Goal: Transaction & Acquisition: Purchase product/service

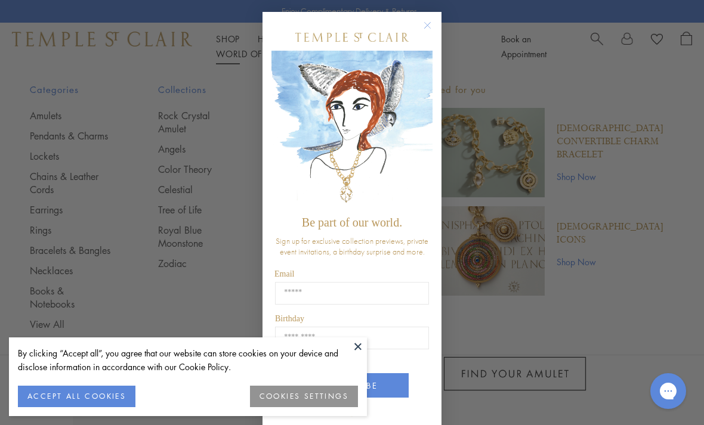
click at [313, 397] on button "COOKIES SETTINGS" at bounding box center [304, 396] width 108 height 21
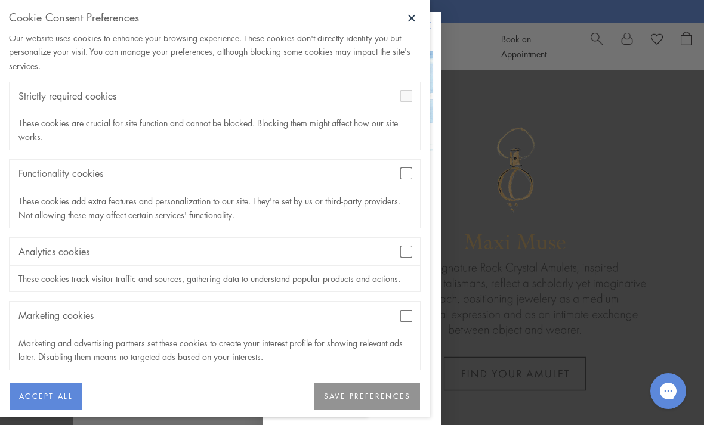
scroll to position [32, 0]
click at [353, 408] on button "SAVE PREFERENCES" at bounding box center [367, 397] width 106 height 26
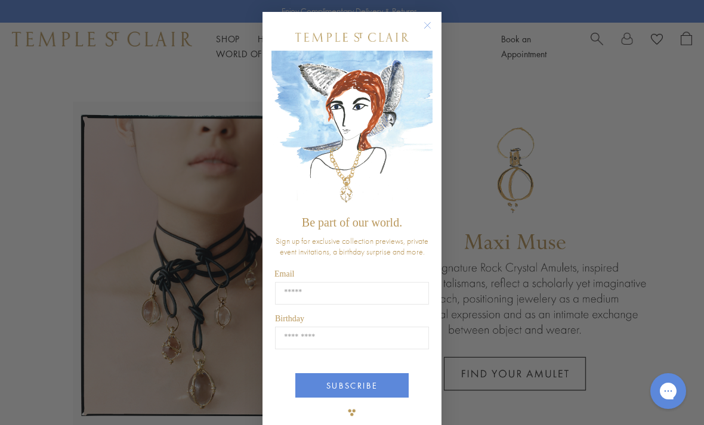
click at [433, 26] on circle "Close dialog" at bounding box center [428, 25] width 14 height 14
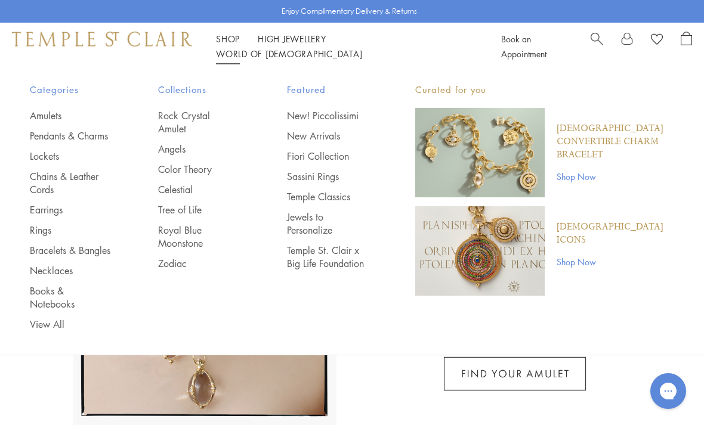
click at [172, 125] on link "Rock Crystal Amulet" at bounding box center [198, 122] width 81 height 26
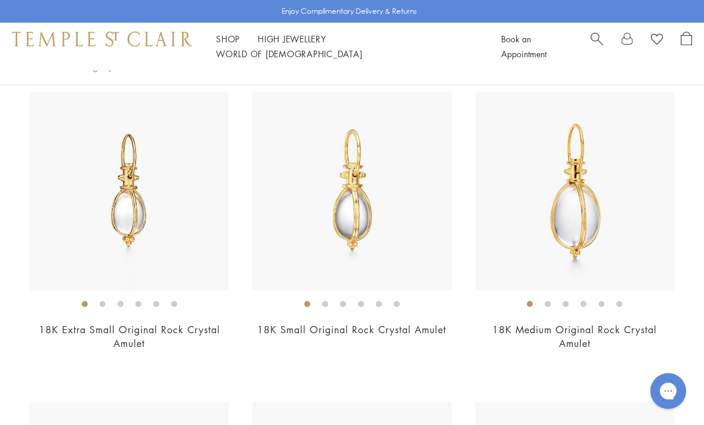
scroll to position [3130, 0]
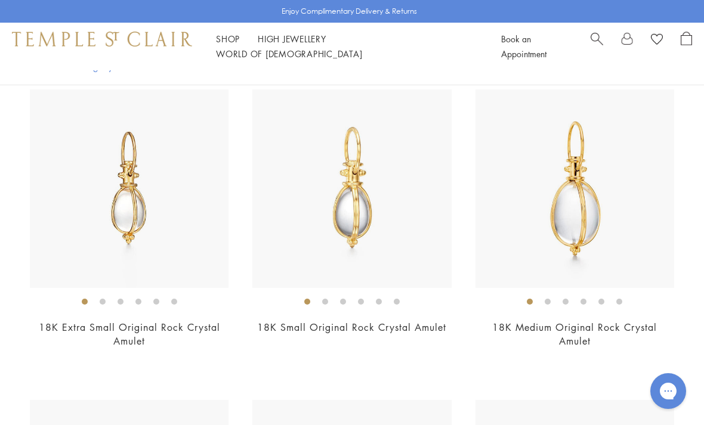
click at [594, 193] on img at bounding box center [575, 188] width 199 height 199
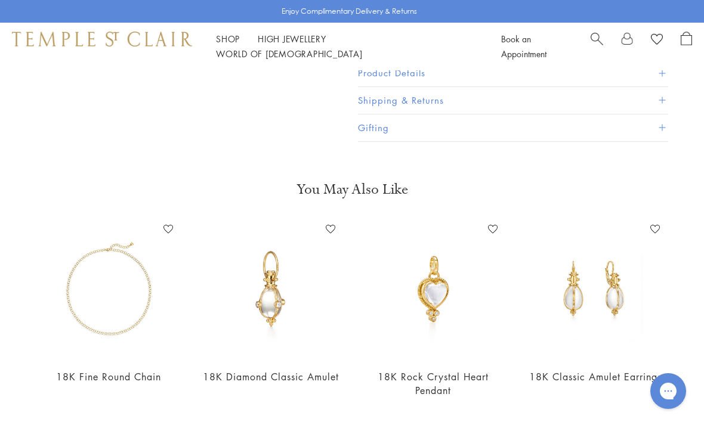
scroll to position [320, 0]
click at [575, 299] on img at bounding box center [595, 288] width 138 height 138
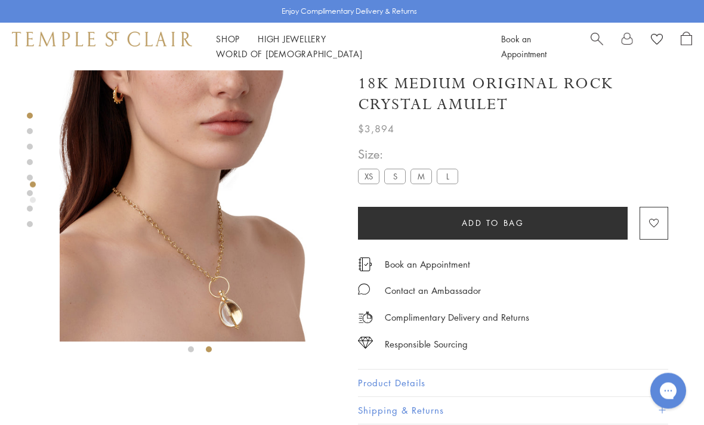
scroll to position [0, 0]
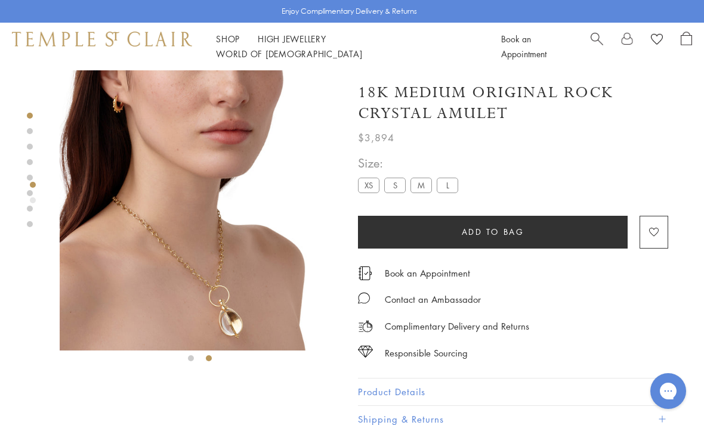
click at [371, 188] on label "XS" at bounding box center [368, 185] width 21 height 15
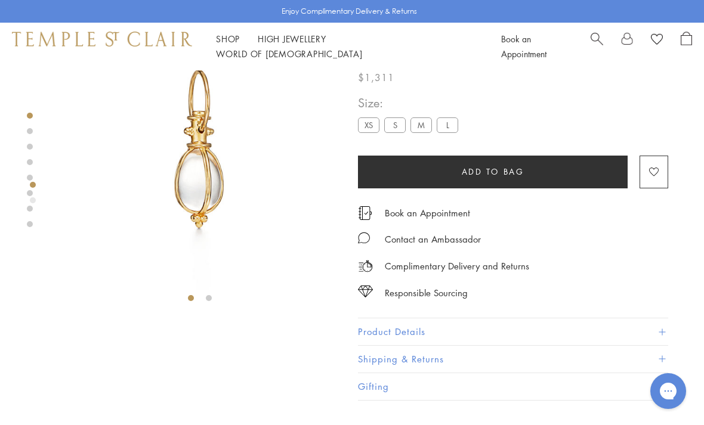
scroll to position [70, 0]
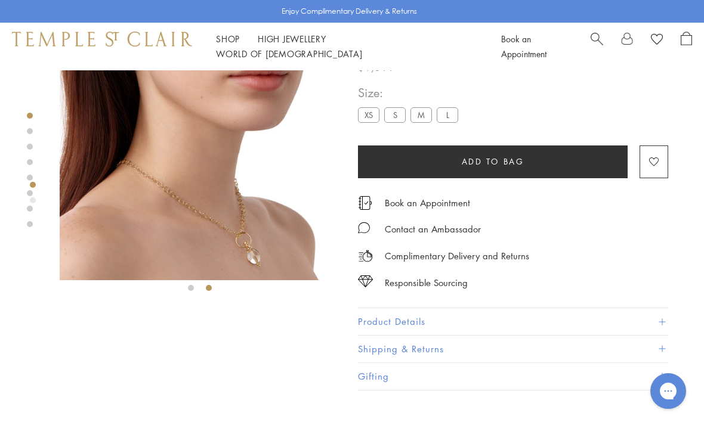
click at [454, 118] on label "L" at bounding box center [447, 114] width 21 height 15
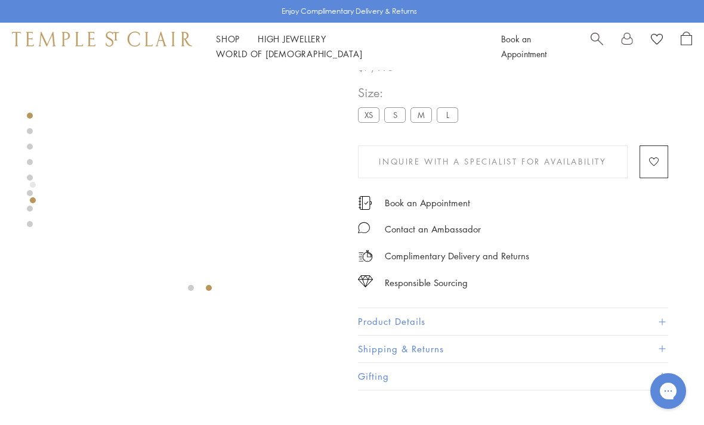
scroll to position [68, 0]
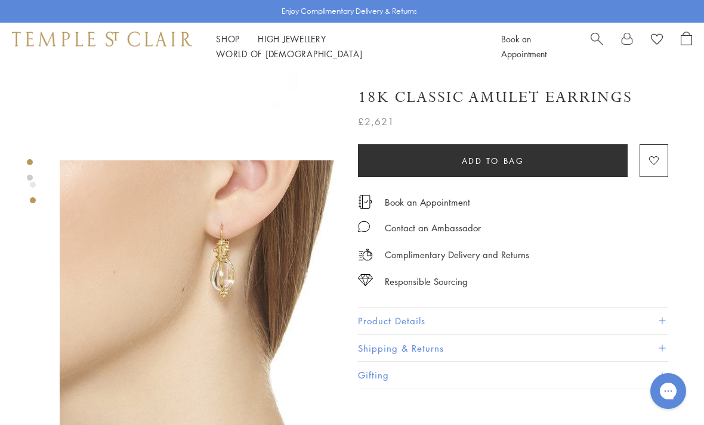
scroll to position [209, 0]
